Goal: Task Accomplishment & Management: Manage account settings

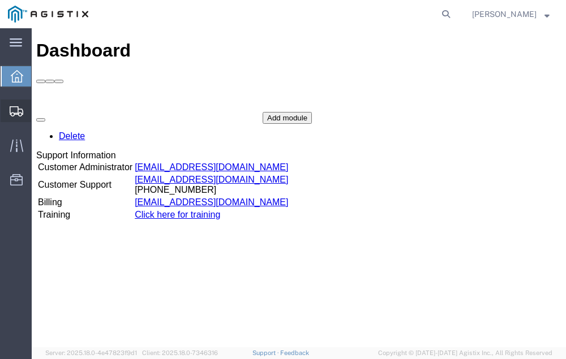
click at [0, 0] on span "Shipment Manager" at bounding box center [0, 0] width 0 height 0
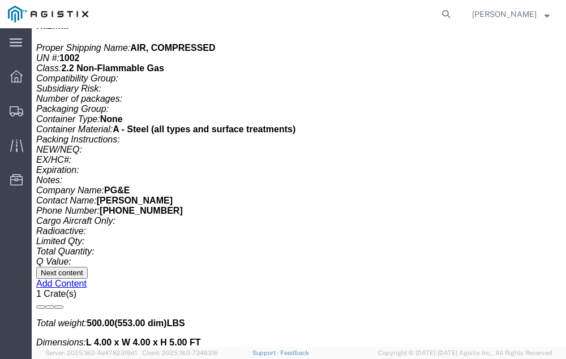
scroll to position [2646, 0]
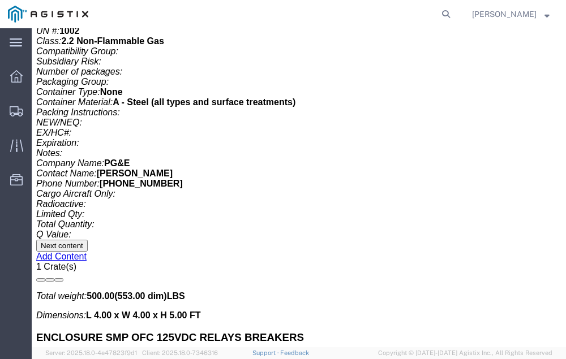
click link "Confirm"
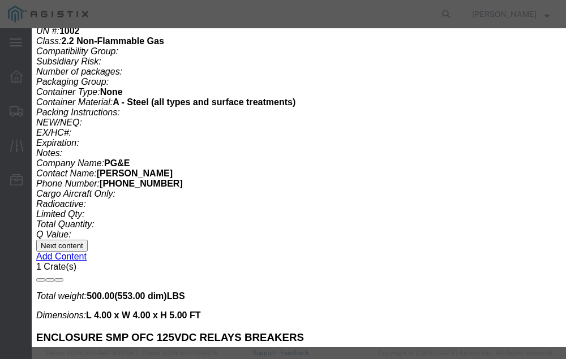
click input "checkbox"
checkbox input "true"
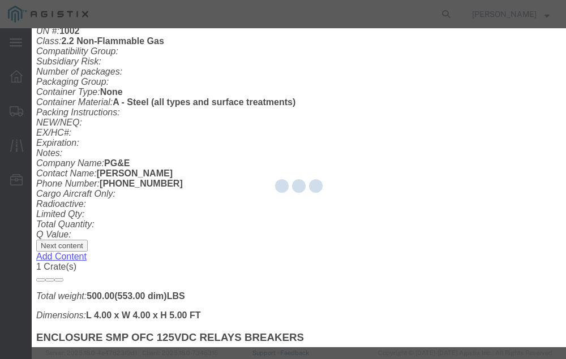
type input "[PERSON_NAME]"
type input "559-217-7289"
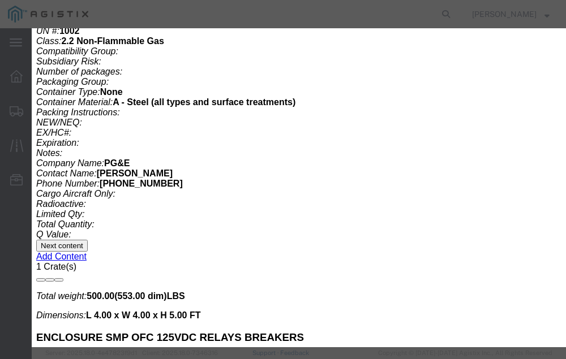
click input "text"
type input "56686757"
click button "Submit"
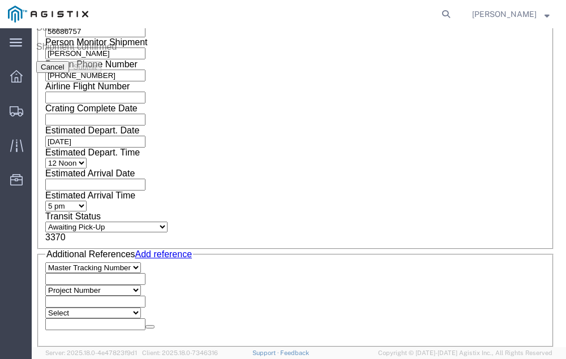
scroll to position [0, 0]
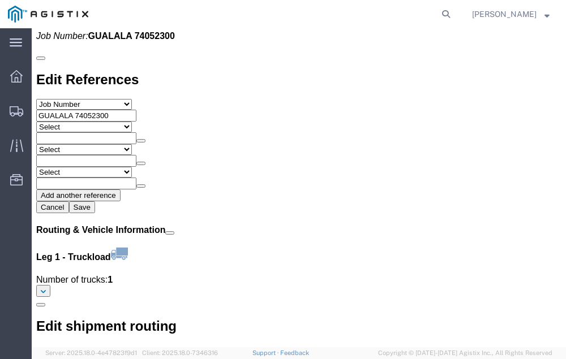
scroll to position [1262, 0]
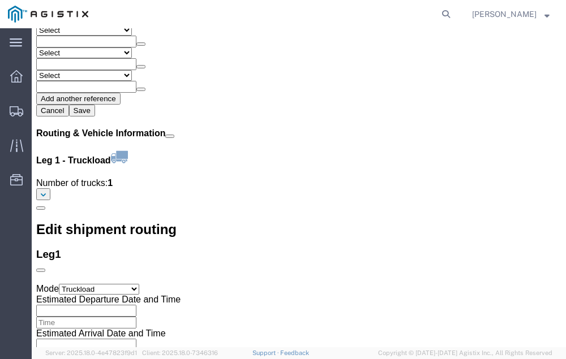
click link "Confirm"
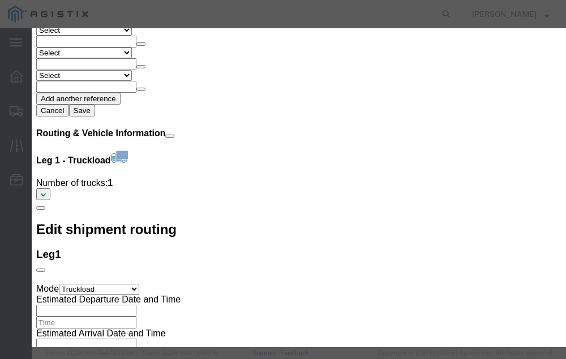
click input "checkbox"
checkbox input "true"
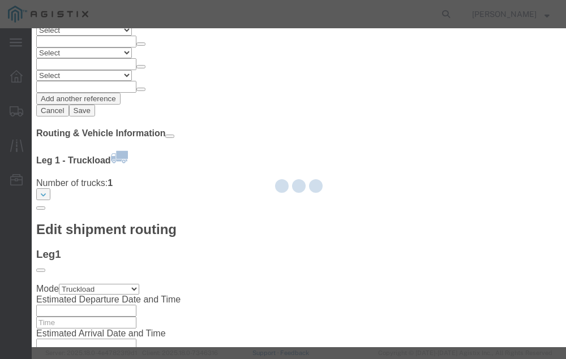
type input "[PERSON_NAME]"
type input "559-217-7289"
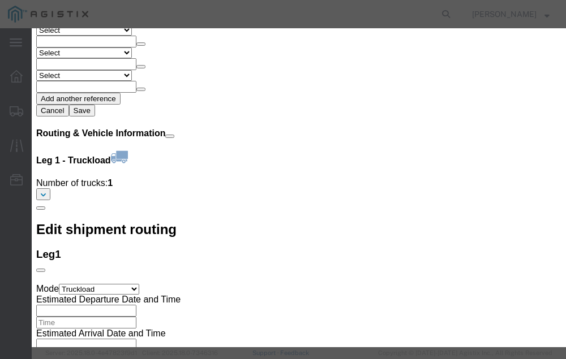
click input "text"
type input "56688401"
click button "Submit"
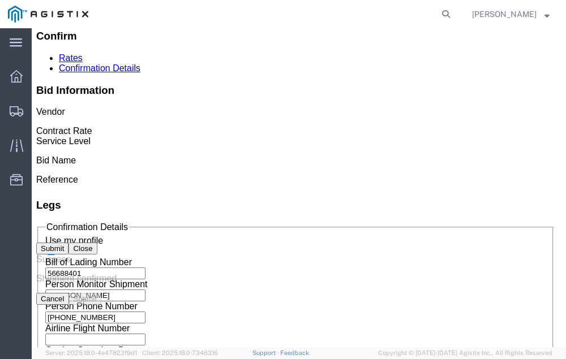
scroll to position [0, 0]
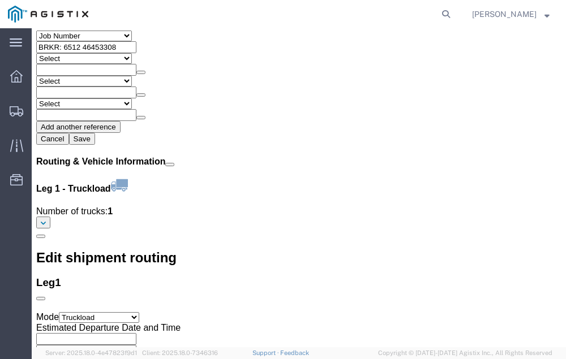
scroll to position [1351, 0]
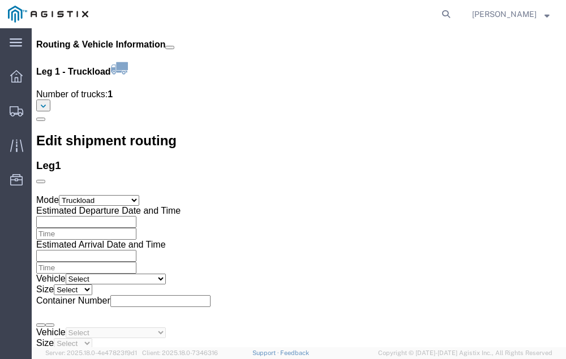
click link "Confirm"
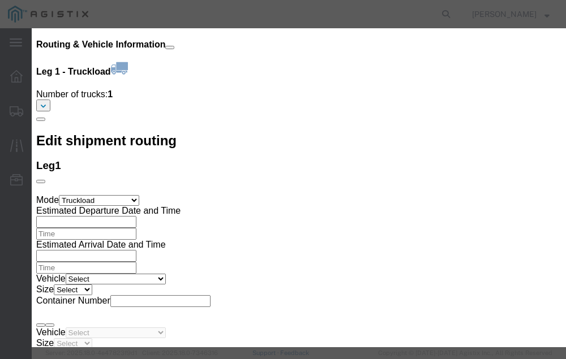
click input "checkbox"
checkbox input "true"
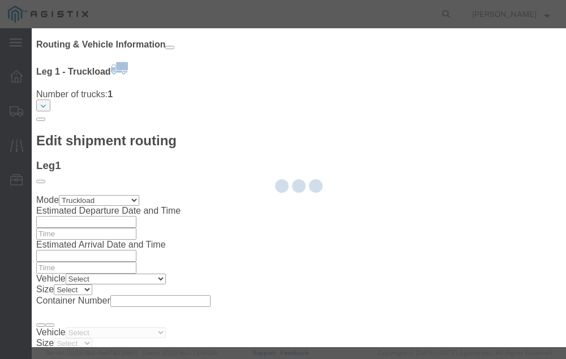
type input "[PERSON_NAME]"
type input "559-217-7289"
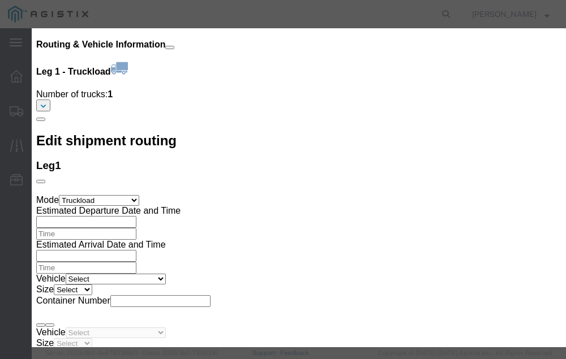
click input "text"
type input "56690168"
click button "Submit"
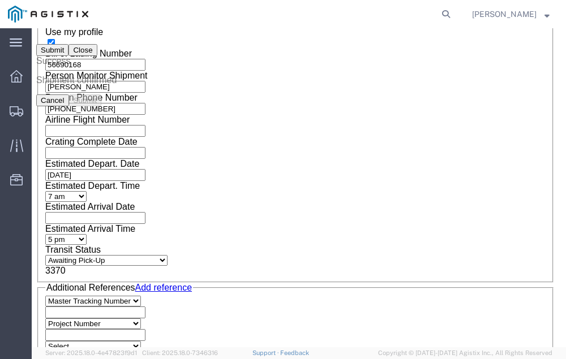
scroll to position [0, 0]
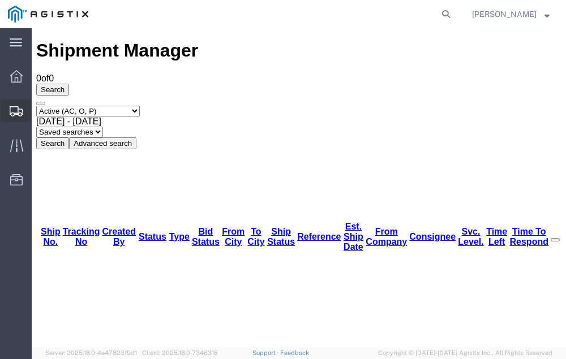
click at [0, 0] on span "Shipment Manager" at bounding box center [0, 0] width 0 height 0
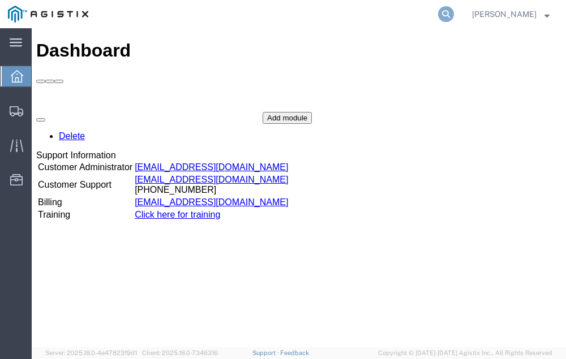
click at [454, 11] on icon at bounding box center [446, 14] width 16 height 16
type input "56666057"
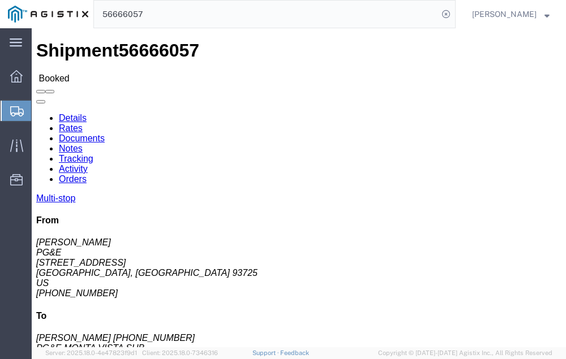
click link "Tracking"
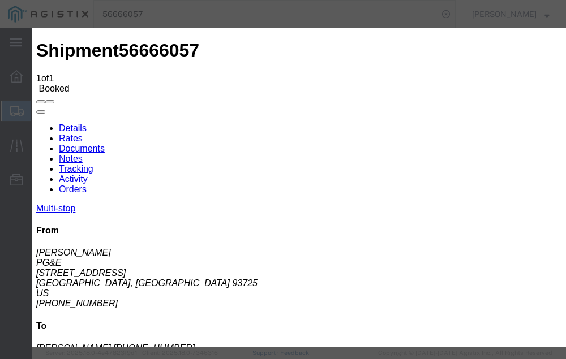
type input "09/02/2025"
type input "1:00 PM"
select select "DELIVRED"
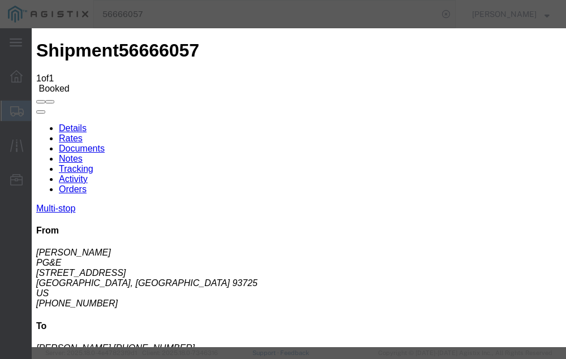
type input "09/02/2025"
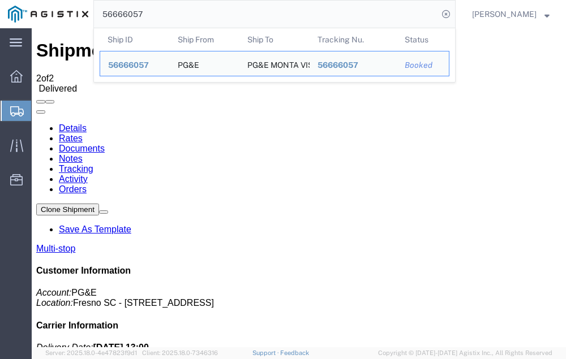
click at [167, 13] on input "56666057" at bounding box center [266, 14] width 344 height 27
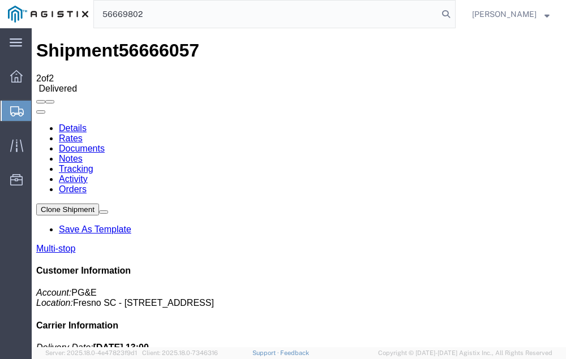
type input "56669802"
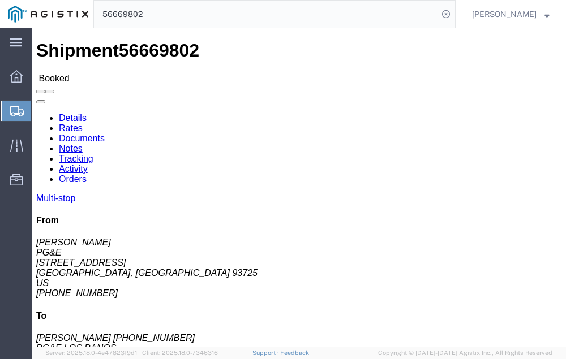
click link "Tracking"
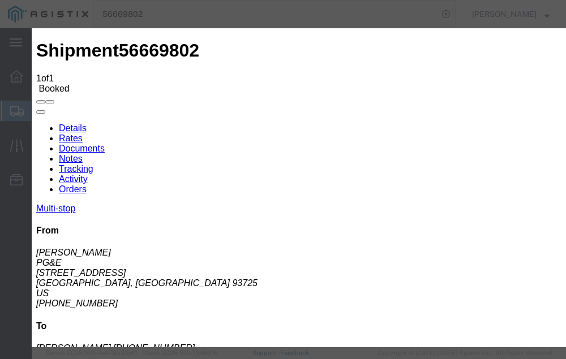
type input "09/02/2025"
type input "1:00 PM"
select select "DELIVRED"
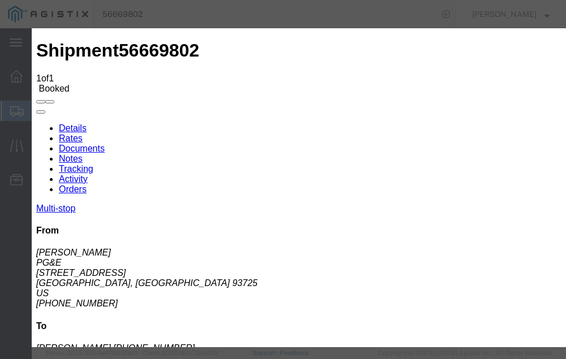
type input "09/02/2025"
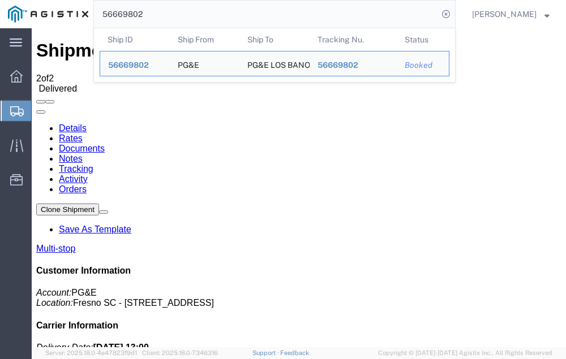
click at [168, 13] on input "56669802" at bounding box center [266, 14] width 344 height 27
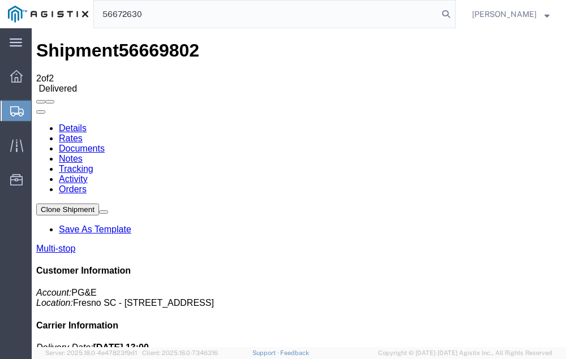
type input "56672630"
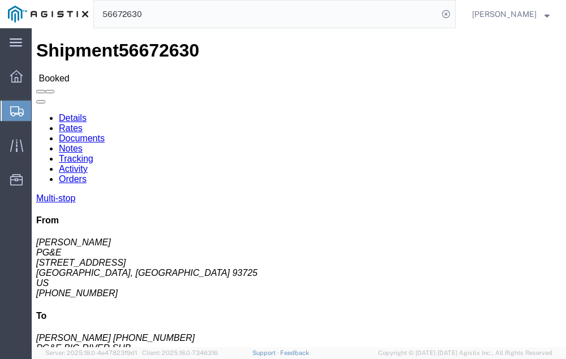
click link "Tracking"
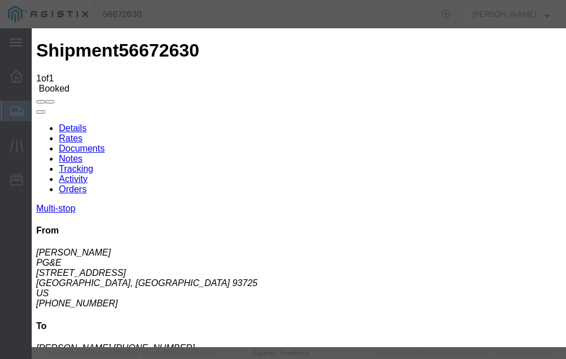
type input "09/02/2025"
type input "1:00 PM"
select select "DELIVRED"
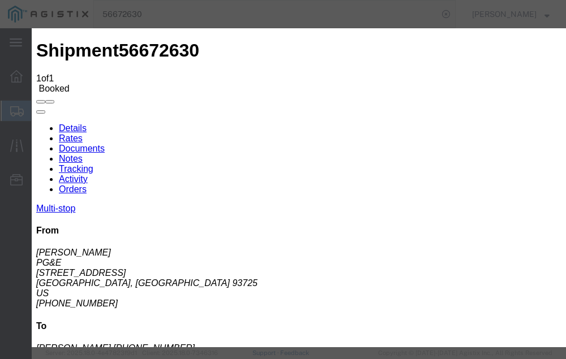
type input "09/02/2025"
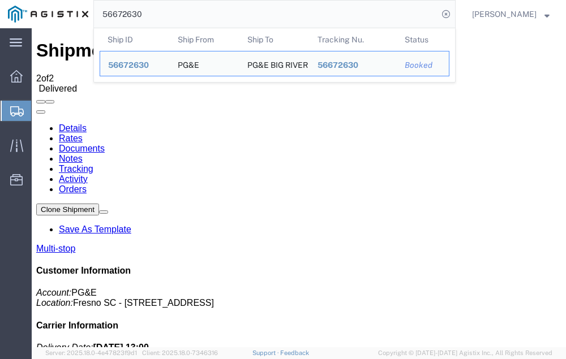
click at [169, 12] on input "56672630" at bounding box center [266, 14] width 344 height 27
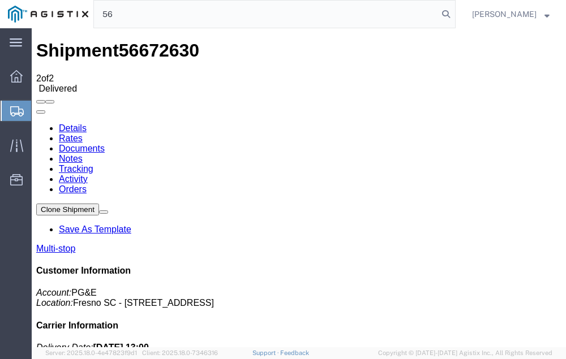
type input "5"
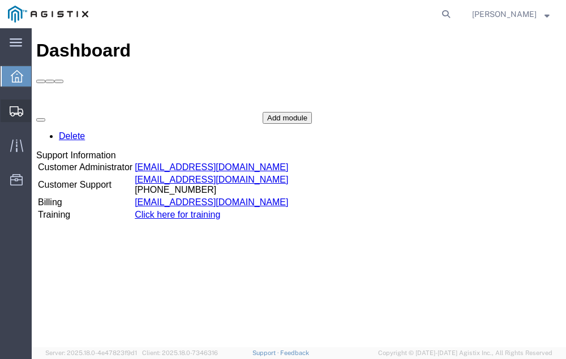
click at [0, 0] on span "Shipment Manager" at bounding box center [0, 0] width 0 height 0
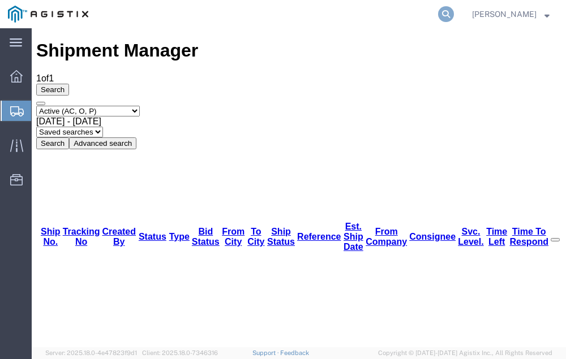
click at [454, 11] on icon at bounding box center [446, 14] width 16 height 16
type input "56677076"
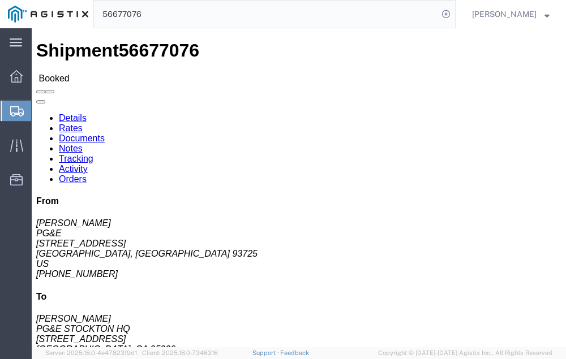
click link "Tracking"
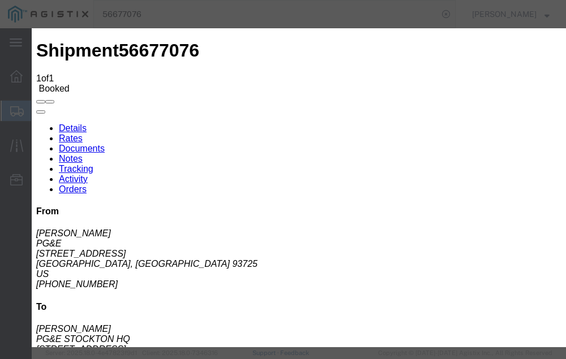
type input "09/02/2025"
type input "1:00 PM"
select select "DELIVRED"
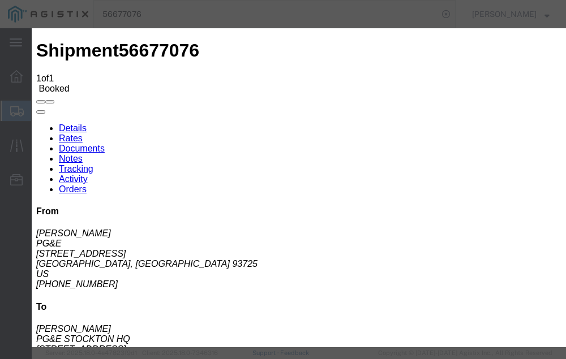
type input "09/02/2025"
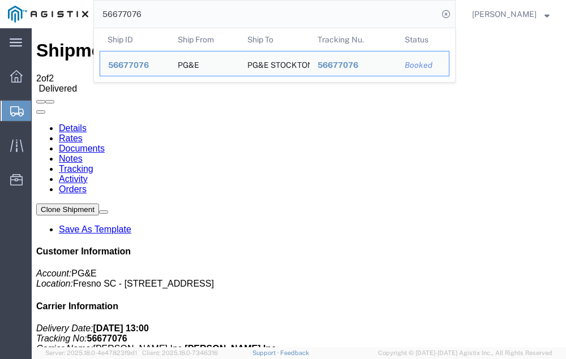
click at [165, 14] on input "56677076" at bounding box center [266, 14] width 344 height 27
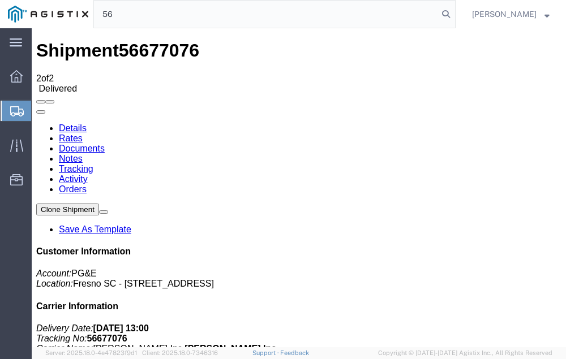
type input "5"
click at [0, 0] on span "Shipment Manager" at bounding box center [0, 0] width 0 height 0
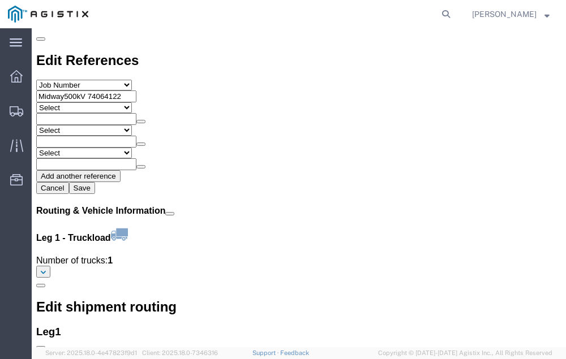
scroll to position [1262, 0]
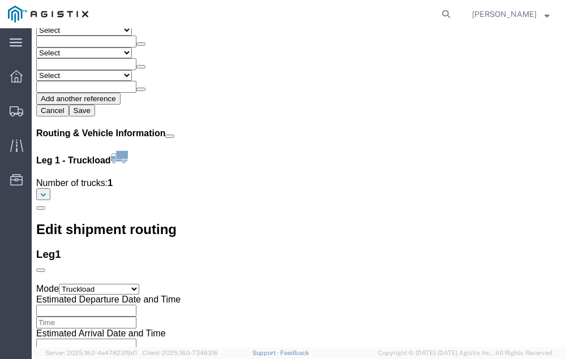
click link "Confirm"
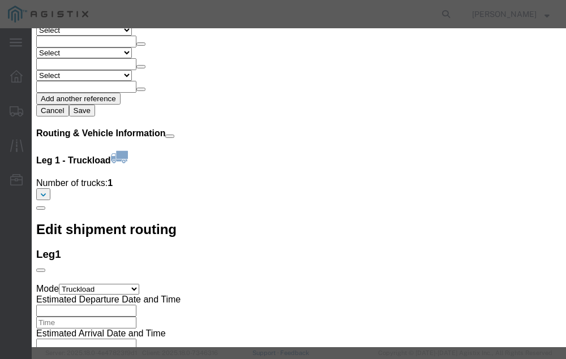
click input "checkbox"
checkbox input "true"
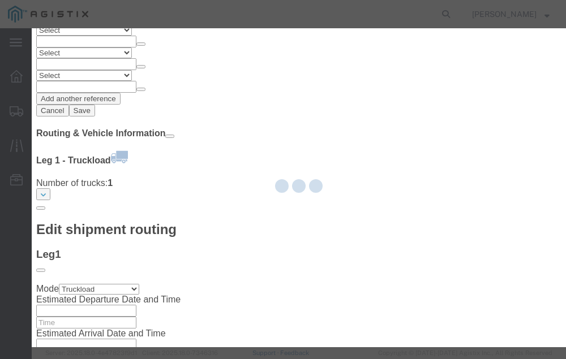
type input "[PERSON_NAME]"
type input "559-217-7289"
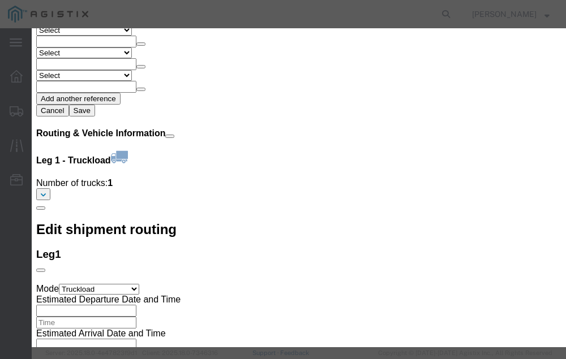
click input "text"
type input "56690499"
click button "Submit"
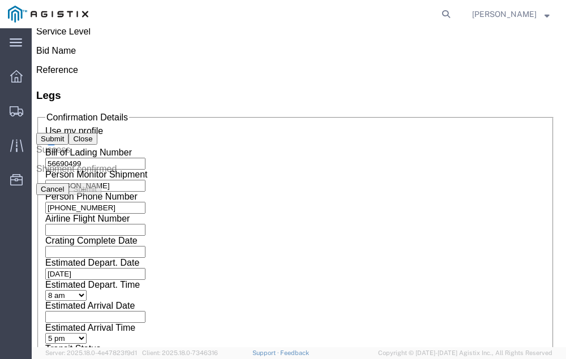
scroll to position [0, 0]
